Goal: Information Seeking & Learning: Learn about a topic

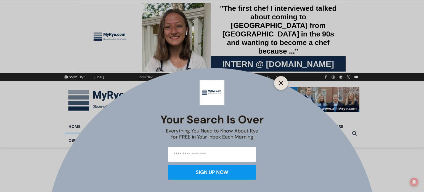
click at [280, 82] on icon "Close" at bounding box center [281, 82] width 5 height 5
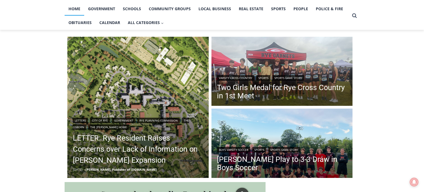
scroll to position [118, 0]
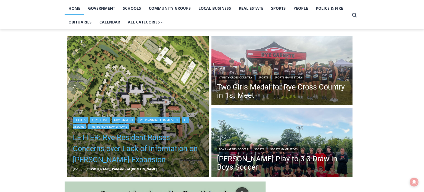
click at [159, 138] on link "LETTER: Rye Resident Raises Concerns over Lack of Information on [PERSON_NAME] …" at bounding box center [138, 148] width 130 height 33
